Goal: Task Accomplishment & Management: Use online tool/utility

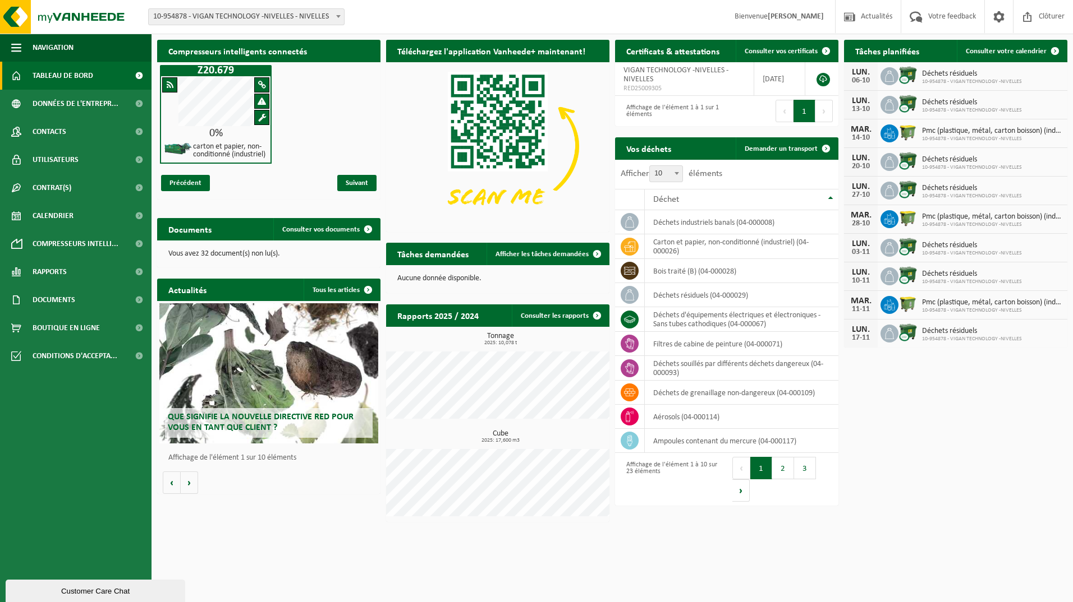
click at [799, 146] on span "Demander un transport" at bounding box center [780, 148] width 73 height 7
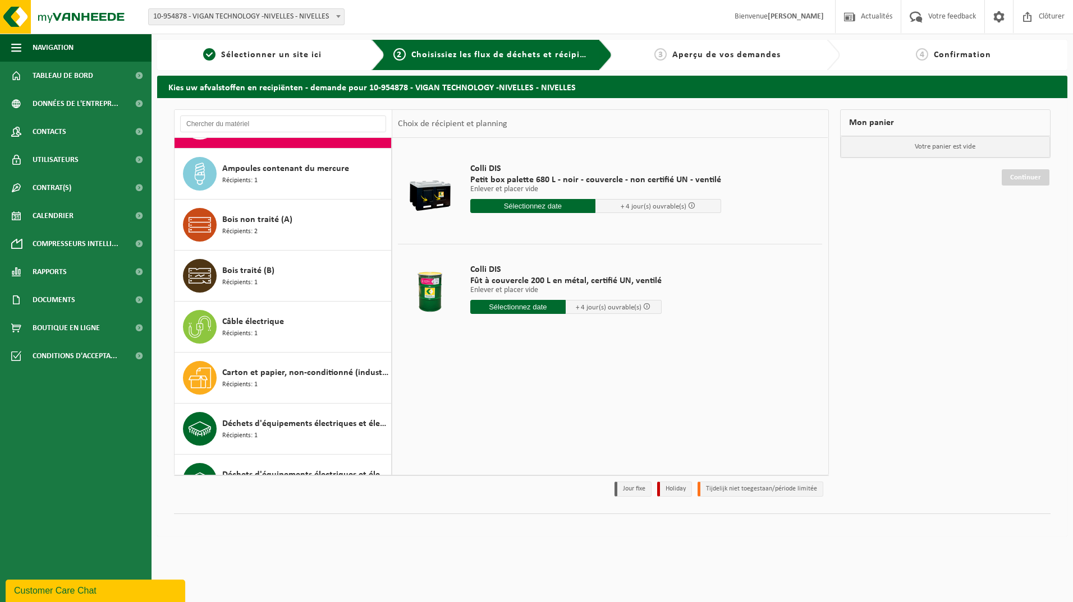
scroll to position [56, 0]
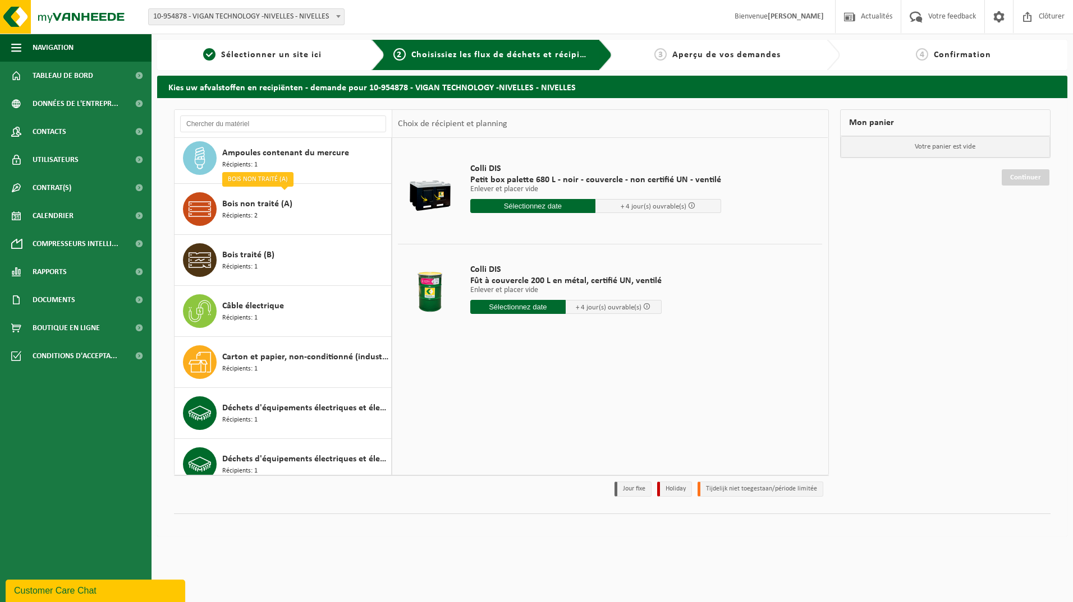
click at [252, 207] on span "Bois non traité (A)" at bounding box center [257, 203] width 70 height 13
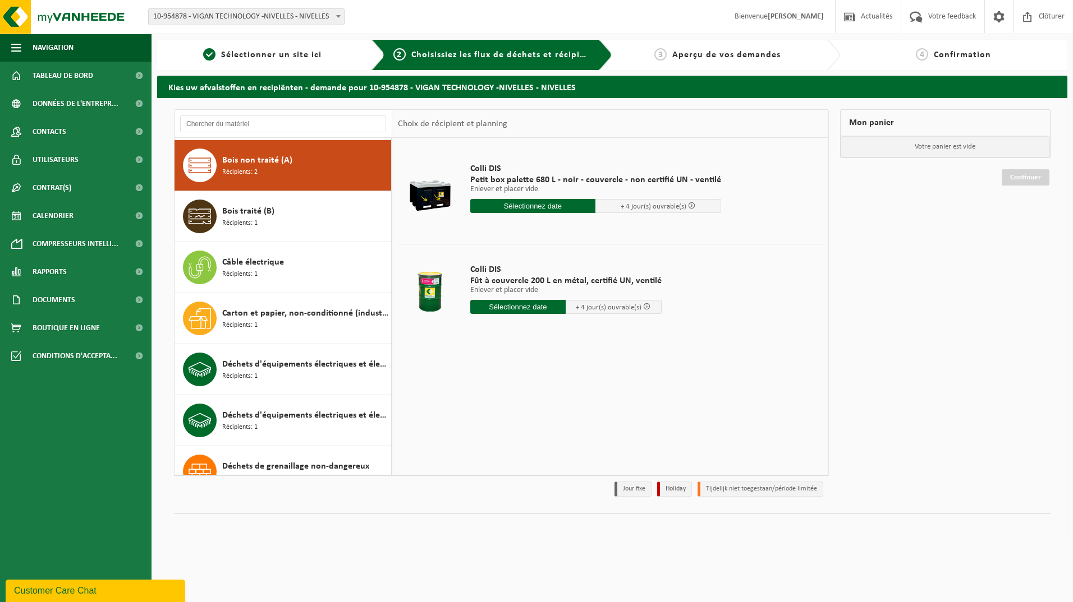
scroll to position [102, 0]
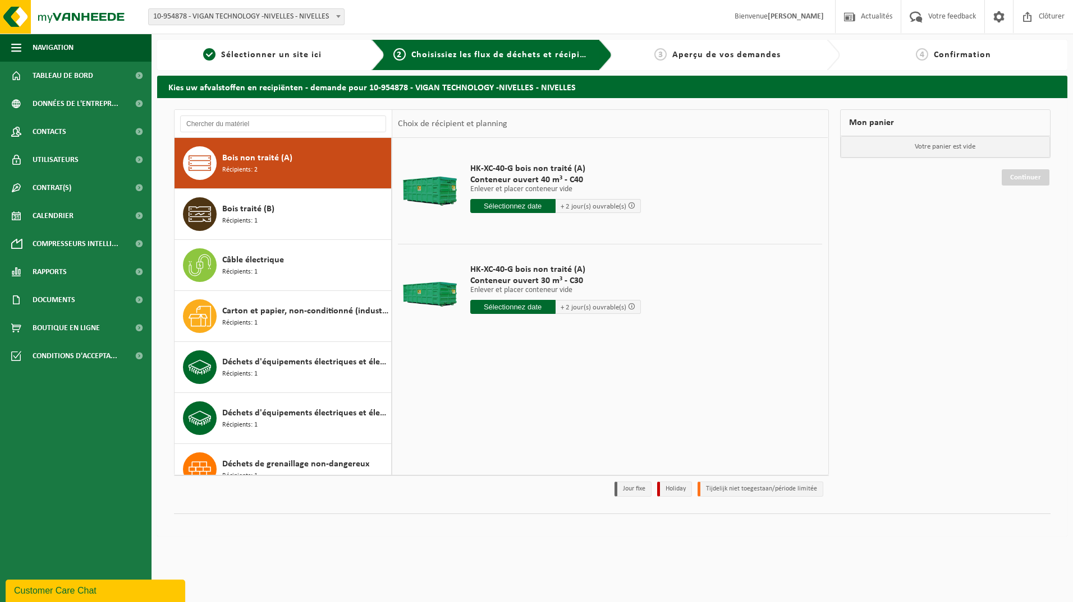
click at [524, 207] on input "text" at bounding box center [512, 206] width 85 height 14
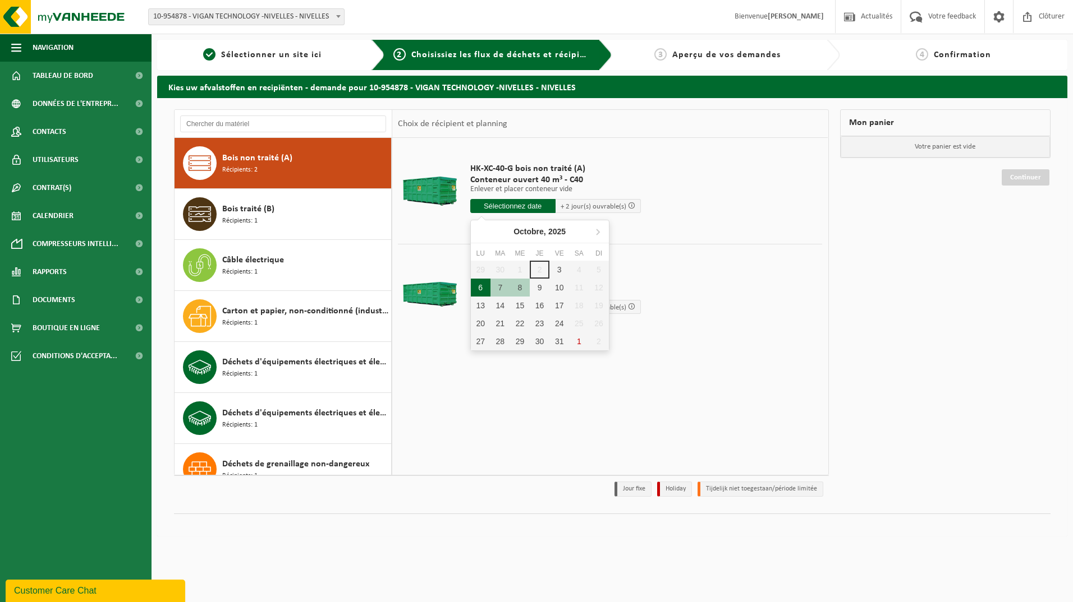
click at [480, 287] on div "6" at bounding box center [481, 288] width 20 height 18
type input "à partir de [DATE]"
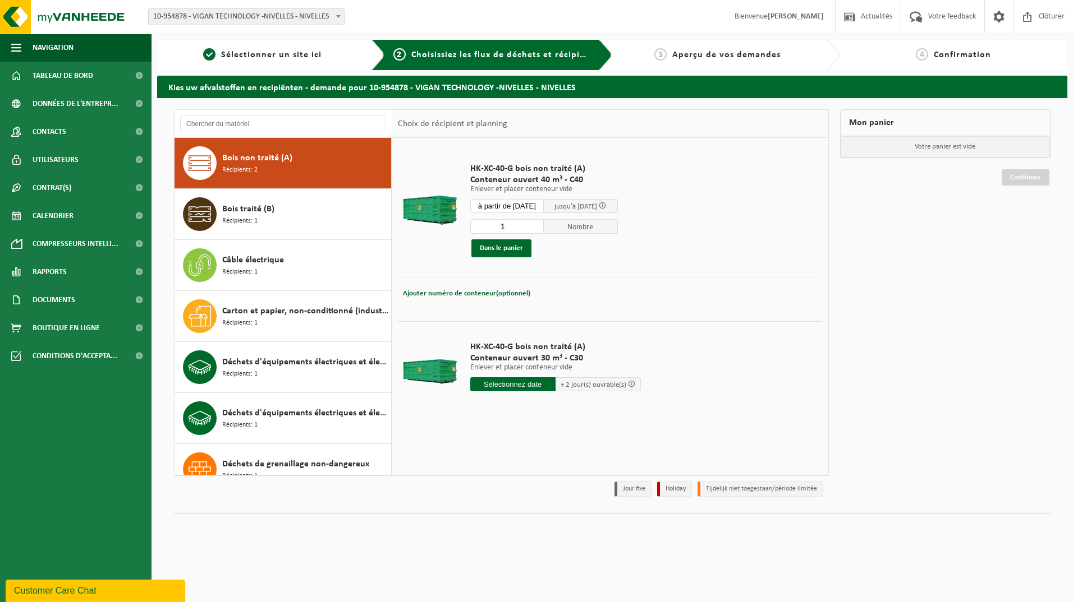
click at [507, 251] on button "Dans le panier" at bounding box center [501, 249] width 60 height 18
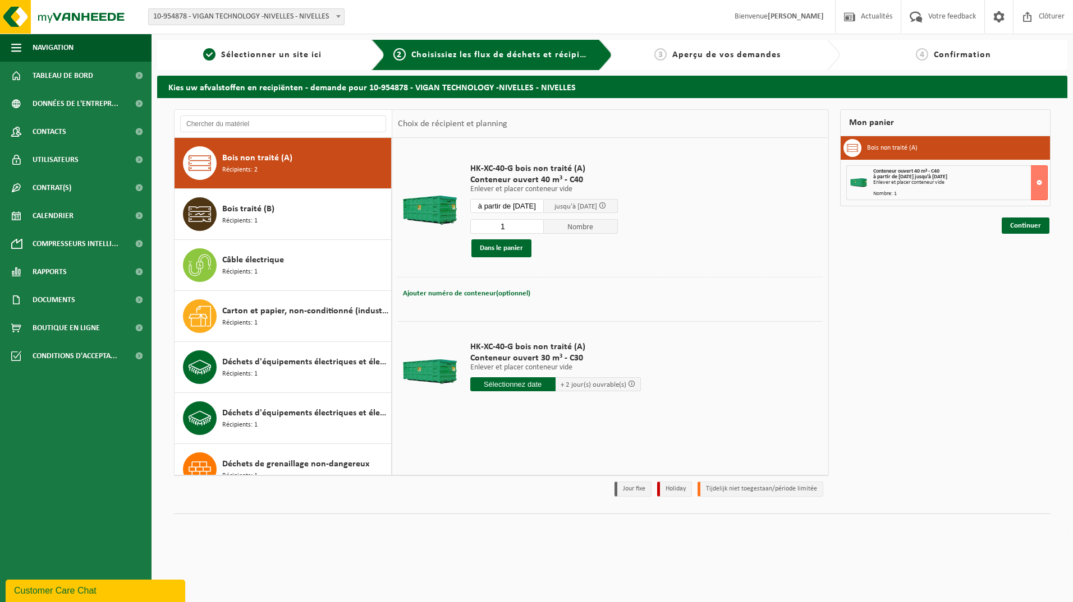
click at [1025, 222] on link "Continuer" at bounding box center [1025, 226] width 48 height 16
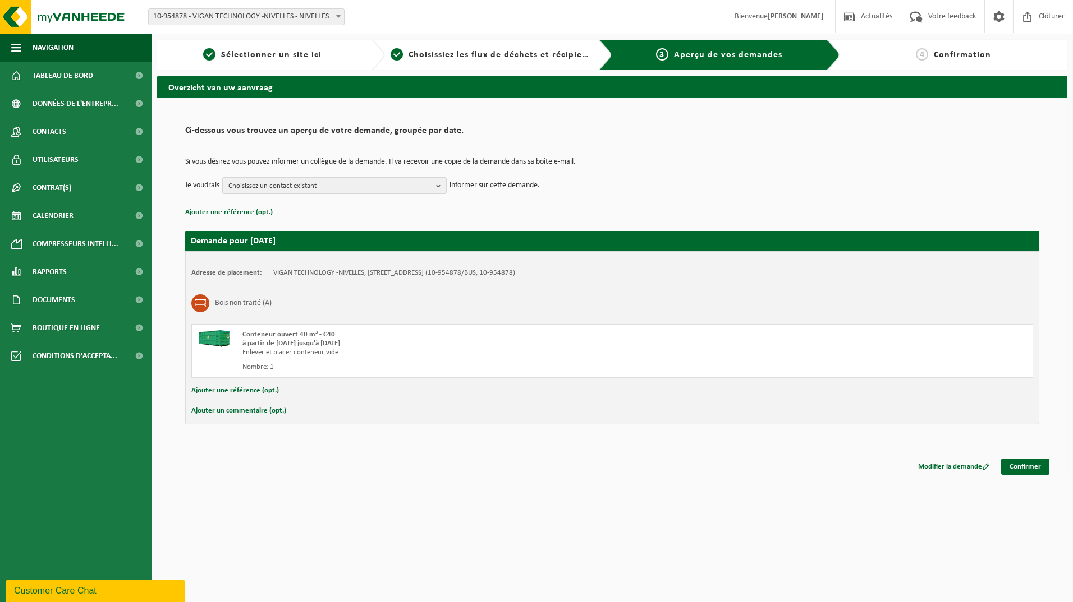
click at [233, 389] on button "Ajouter une référence (opt.)" at bounding box center [235, 391] width 88 height 15
click at [253, 392] on input "text" at bounding box center [629, 392] width 783 height 17
type input "C 40-2238"
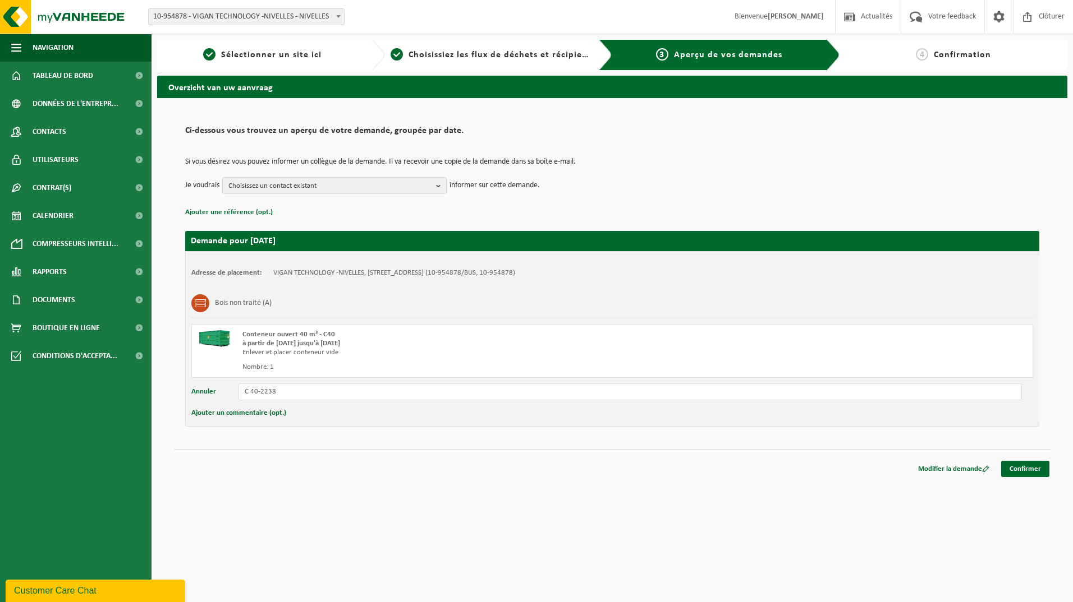
click at [1027, 471] on link "Confirmer" at bounding box center [1025, 469] width 48 height 16
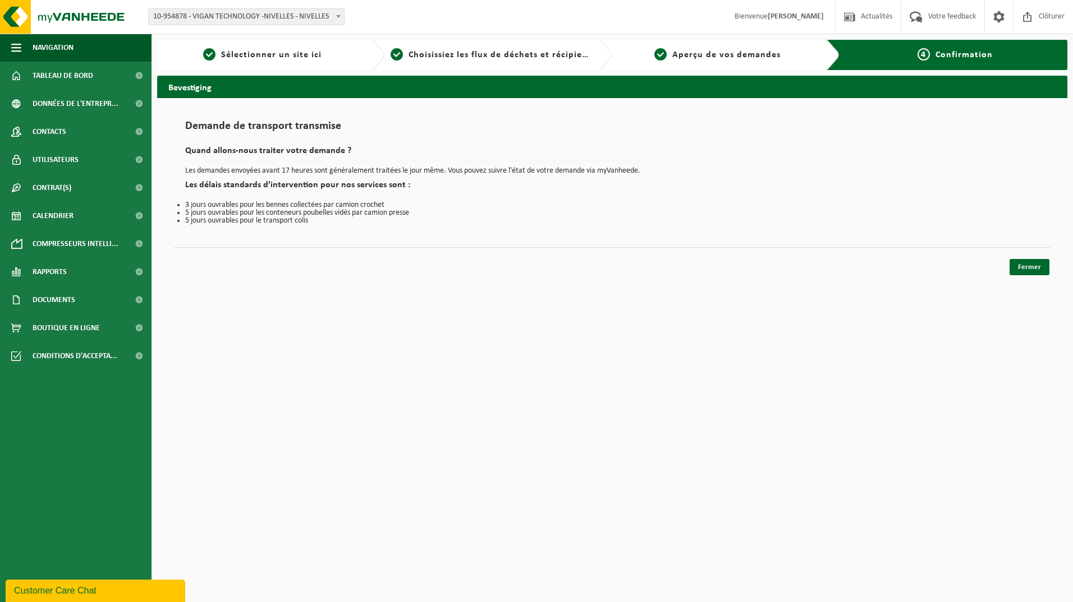
click at [1028, 270] on link "Fermer" at bounding box center [1029, 267] width 40 height 16
